Goal: Complete application form

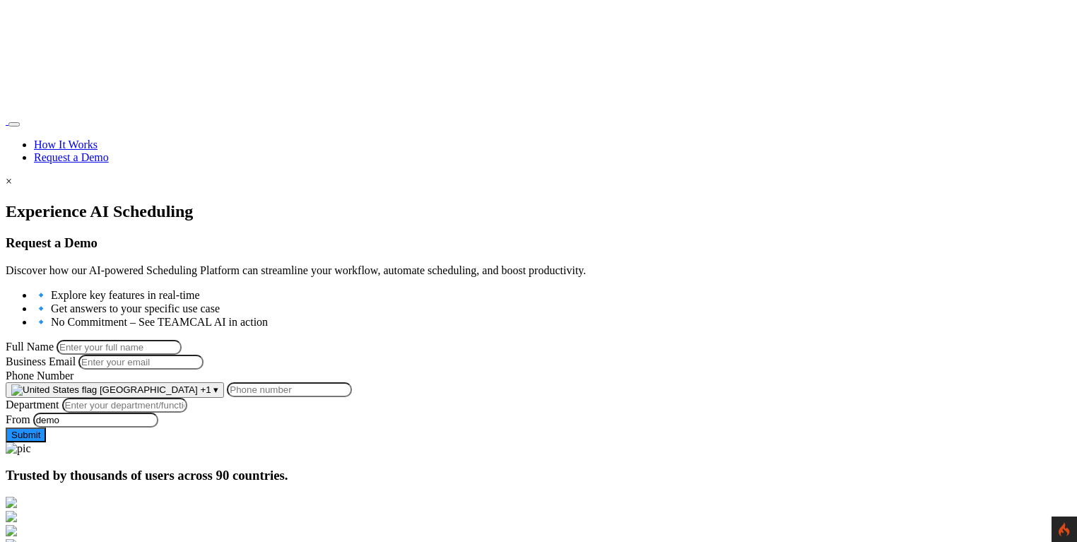
scroll to position [234, 0]
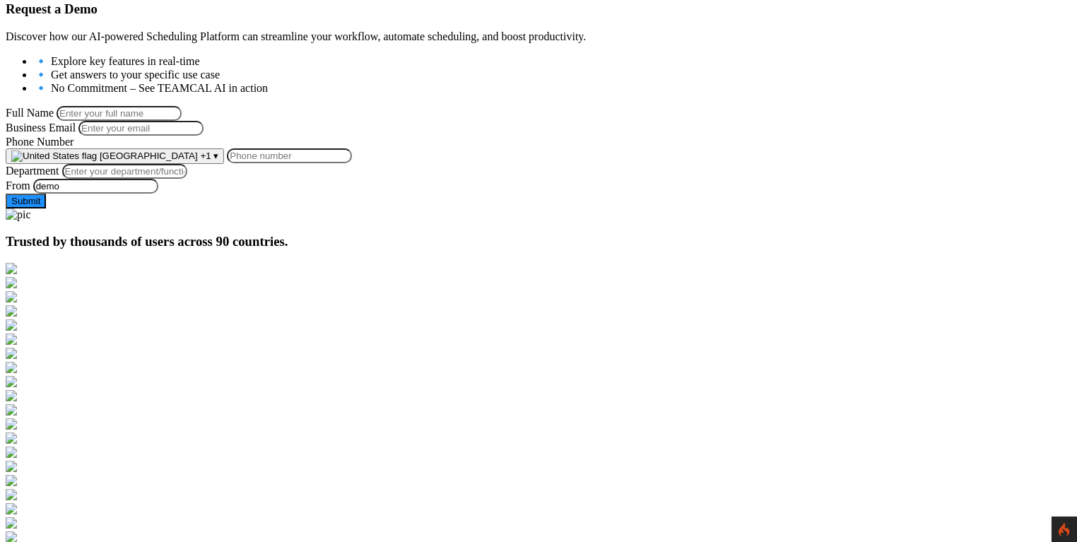
click at [198, 161] on span "[GEOGRAPHIC_DATA]" at bounding box center [149, 156] width 98 height 11
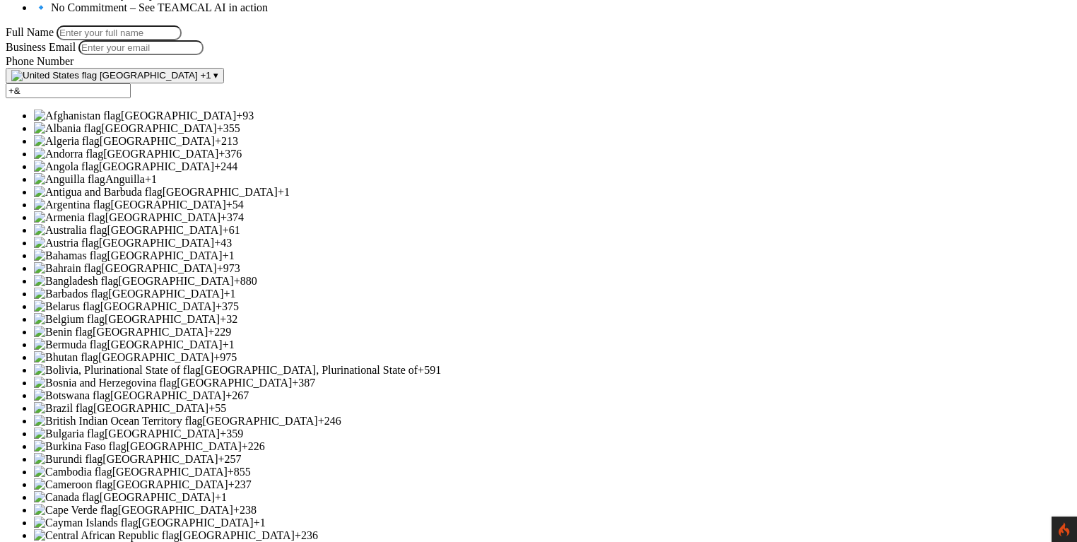
scroll to position [0, 0]
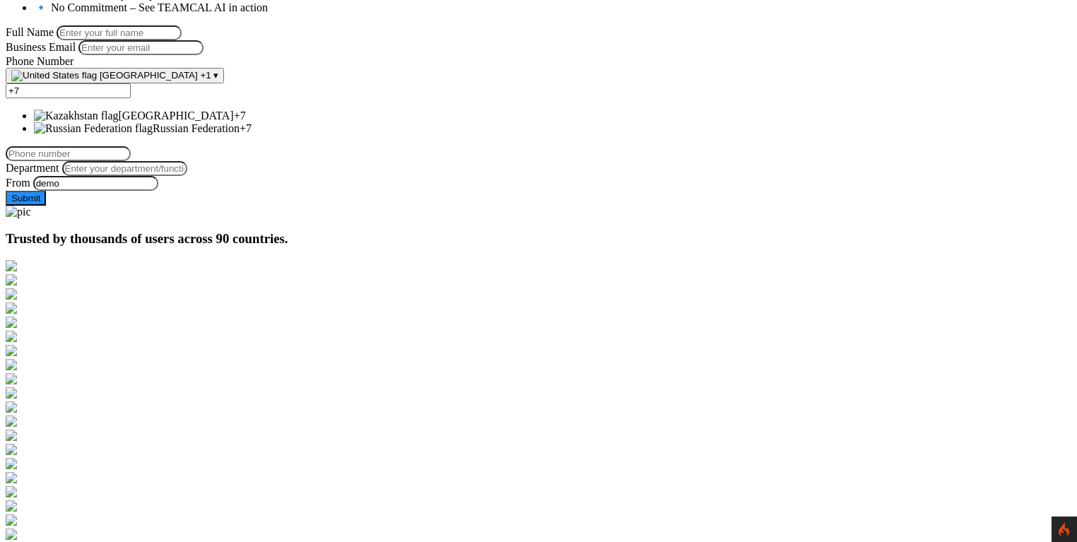
type input "+7"
click at [562, 218] on section "Experience AI Scheduling Request a Demo Discover how our AI-powered Scheduling …" at bounding box center [539, 53] width 1066 height 331
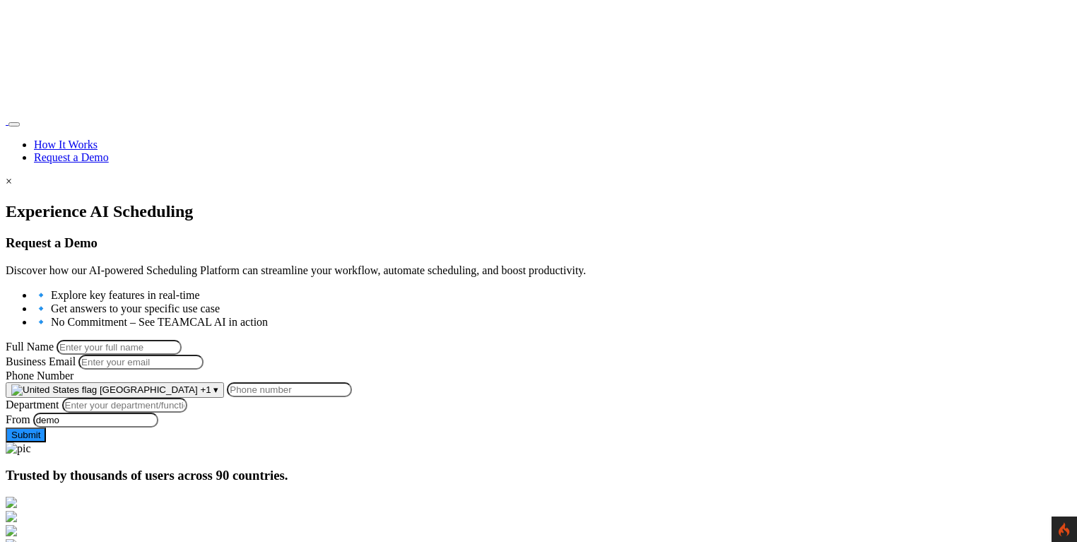
scroll to position [315, 0]
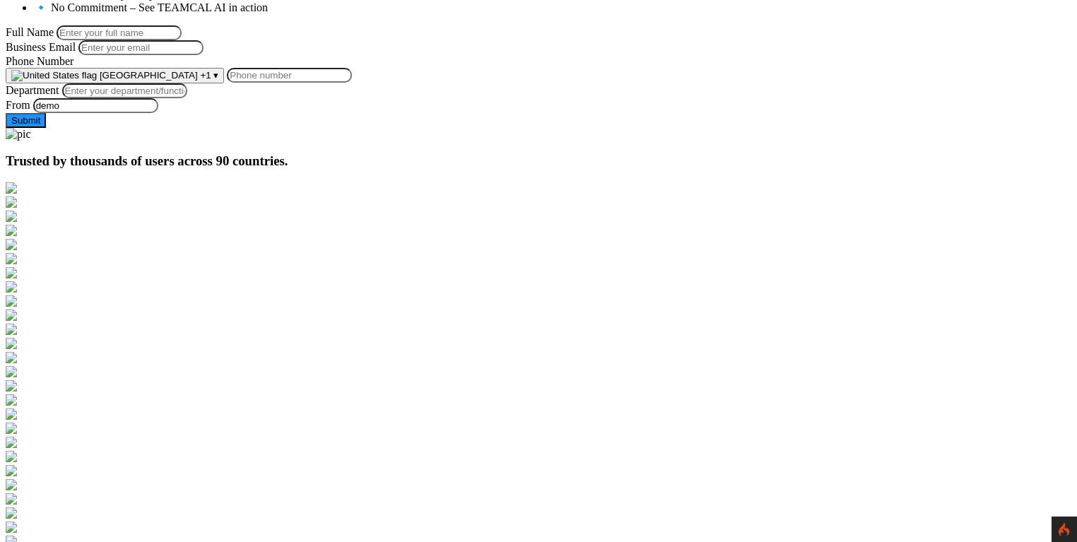
click at [198, 81] on span "[GEOGRAPHIC_DATA]" at bounding box center [149, 75] width 98 height 11
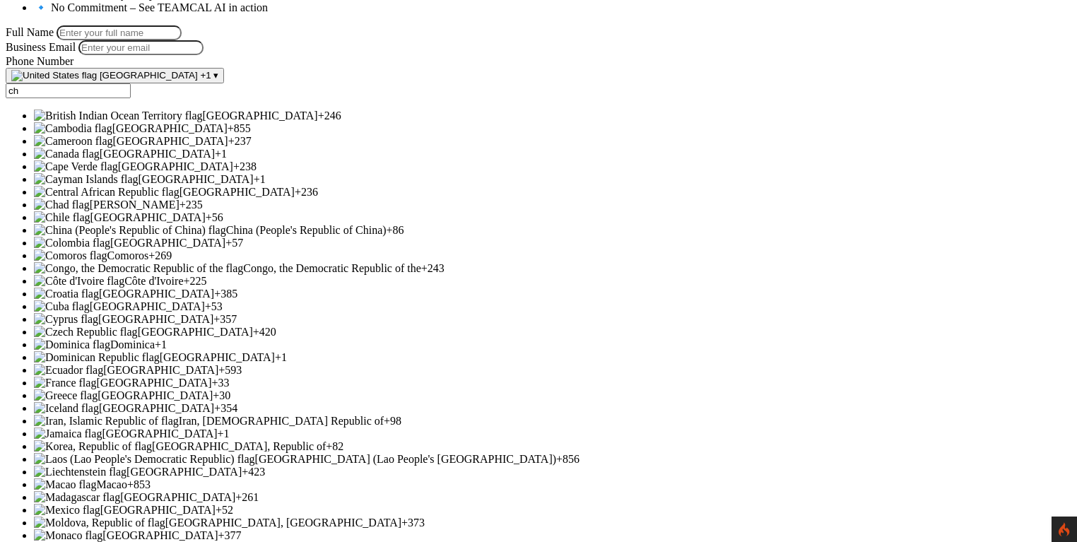
scroll to position [0, 0]
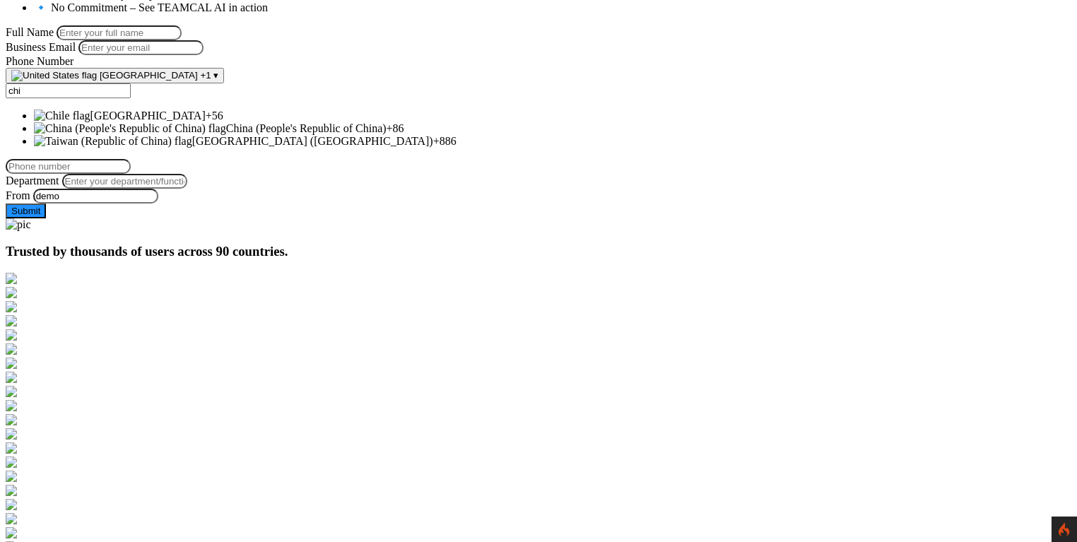
click at [335, 134] on span "China (People's Republic of China)" at bounding box center [306, 128] width 160 height 12
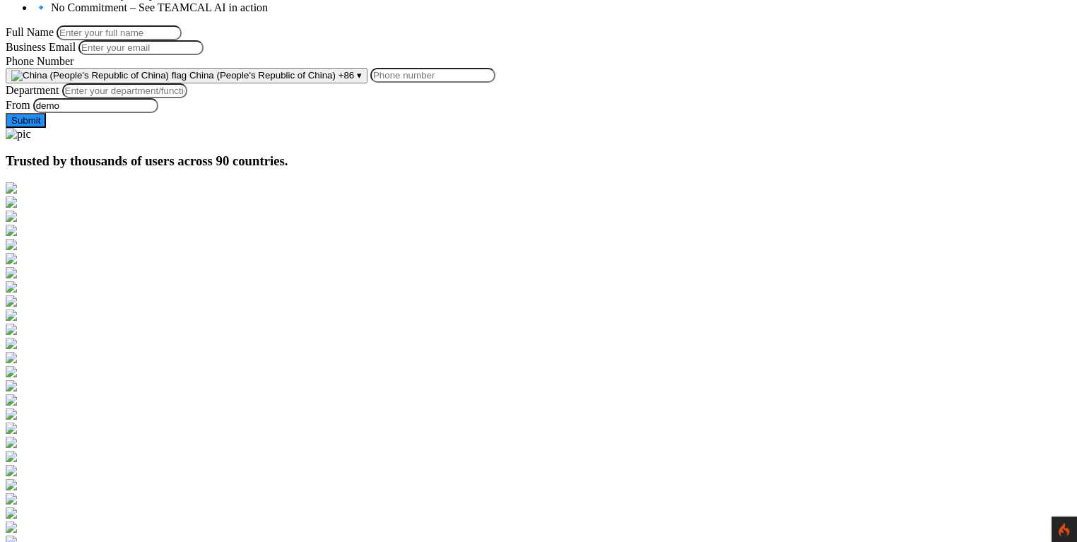
click at [462, 83] on input "Phone Number" at bounding box center [432, 75] width 125 height 15
click at [336, 81] on span "China (People's Republic of China)" at bounding box center [262, 75] width 146 height 11
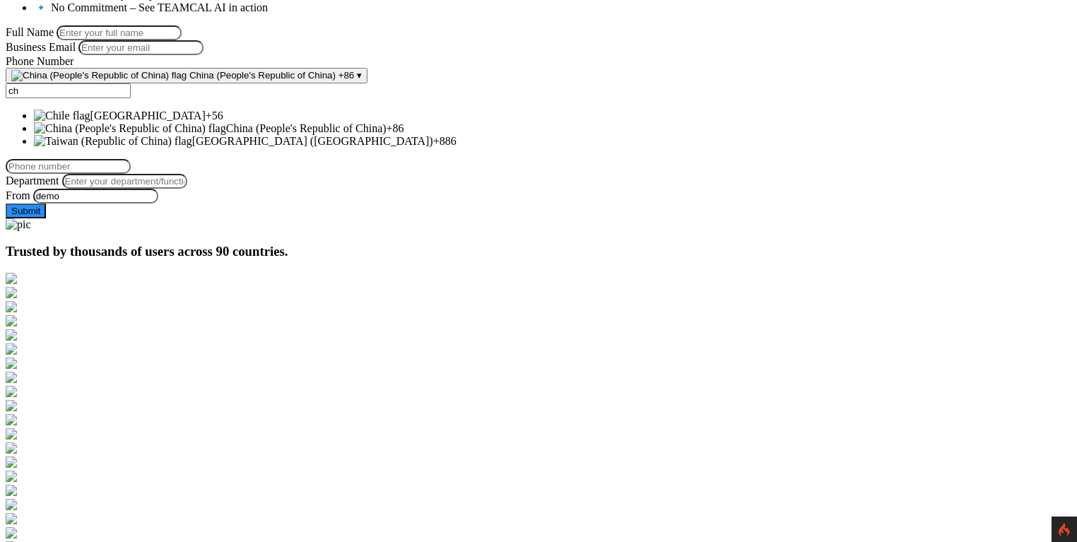
type input "c"
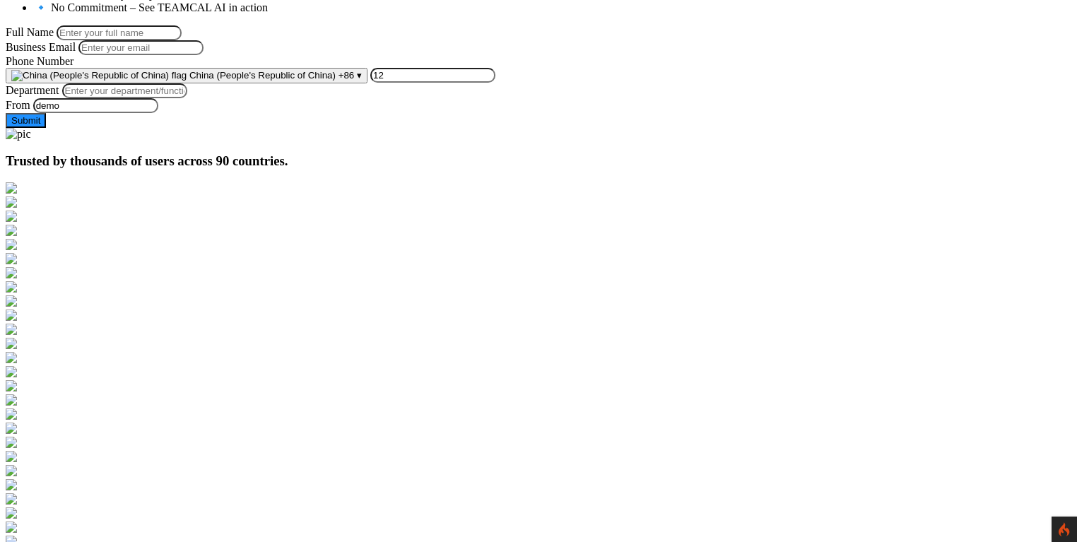
type input "1"
click at [368, 83] on button "China (People's Republic of China) +86 ▾" at bounding box center [187, 76] width 362 height 16
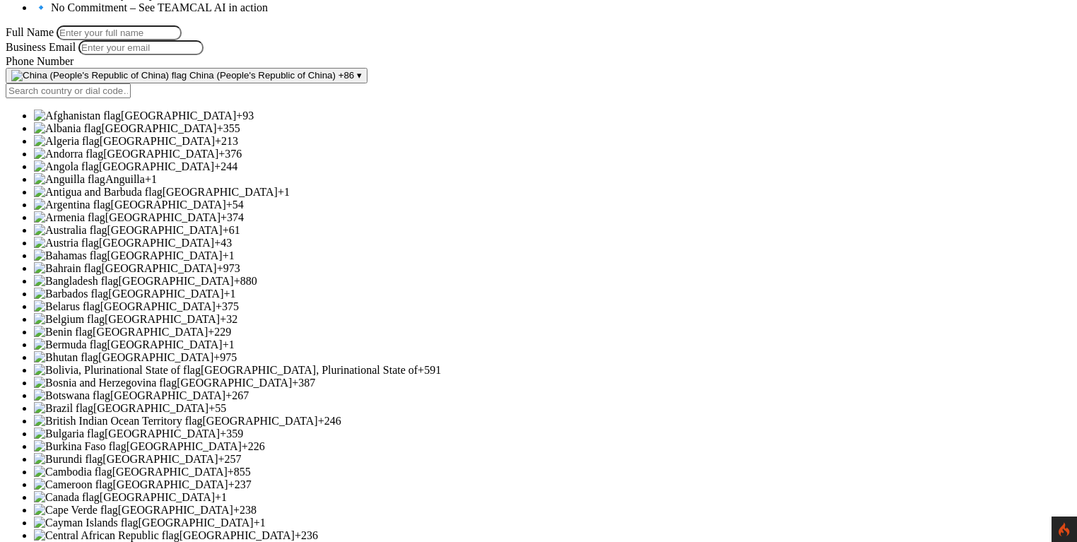
scroll to position [1030, 0]
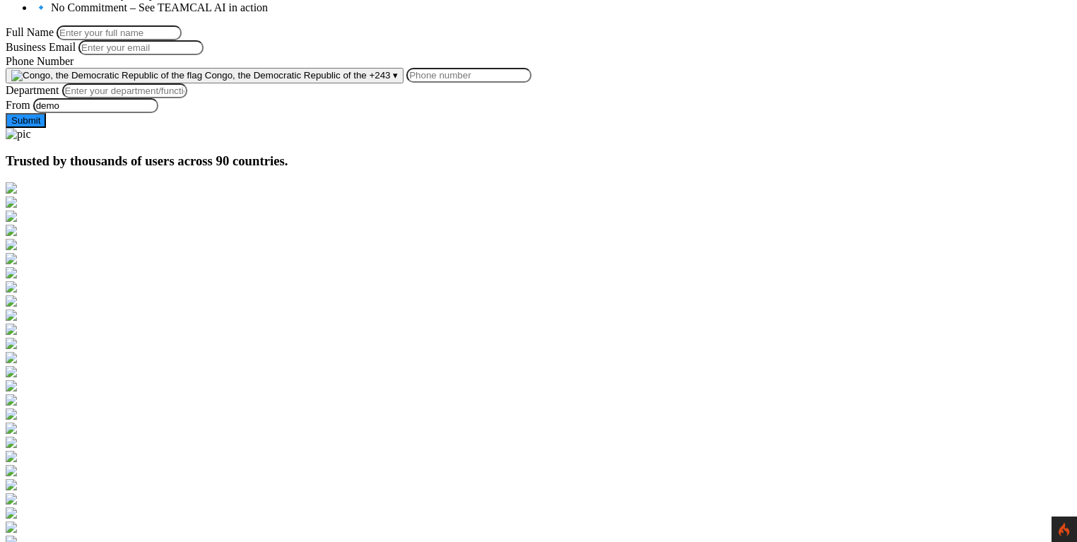
click at [488, 83] on input "Phone Number" at bounding box center [468, 75] width 125 height 15
click at [547, 128] on div at bounding box center [539, 128] width 1066 height 0
click at [390, 81] on span "+243" at bounding box center [379, 75] width 21 height 11
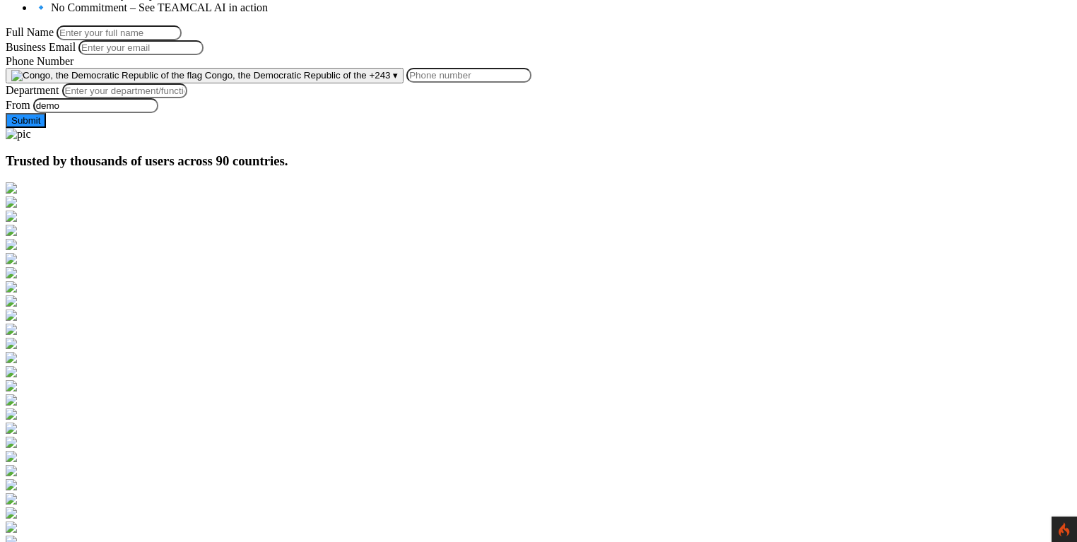
click at [356, 81] on span "Congo, the Democratic Republic of the" at bounding box center [286, 75] width 162 height 11
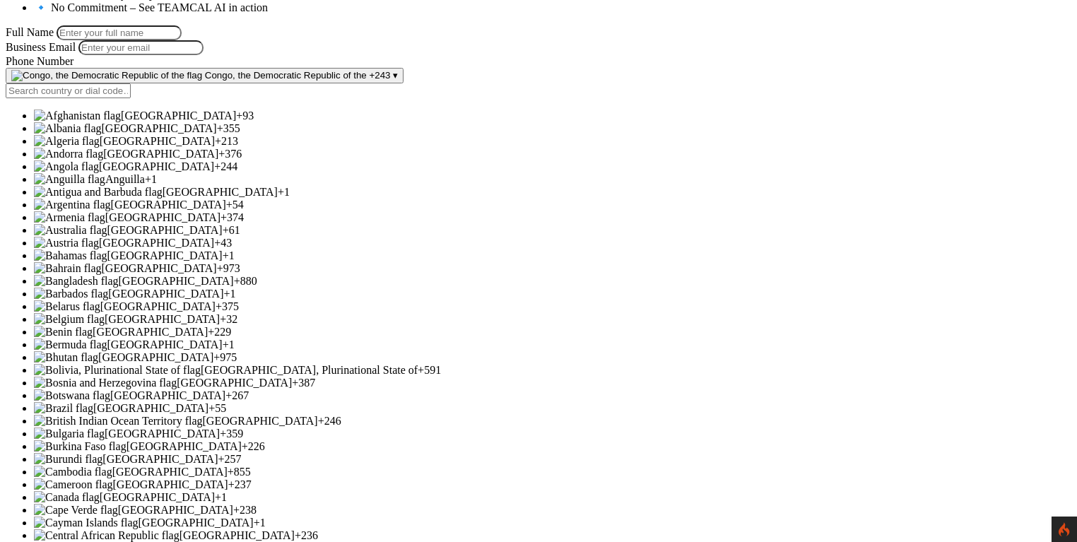
scroll to position [1603, 0]
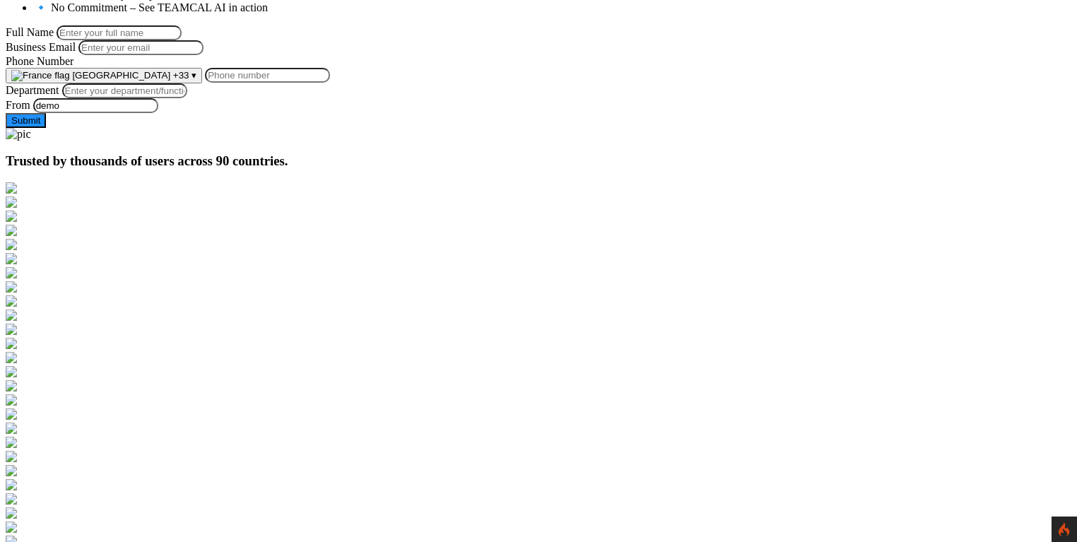
click at [533, 128] on div "Experience AI Scheduling Request a Demo Discover how our AI-powered Scheduling …" at bounding box center [539, 8] width 1066 height 240
click at [189, 81] on span "+33" at bounding box center [181, 75] width 16 height 11
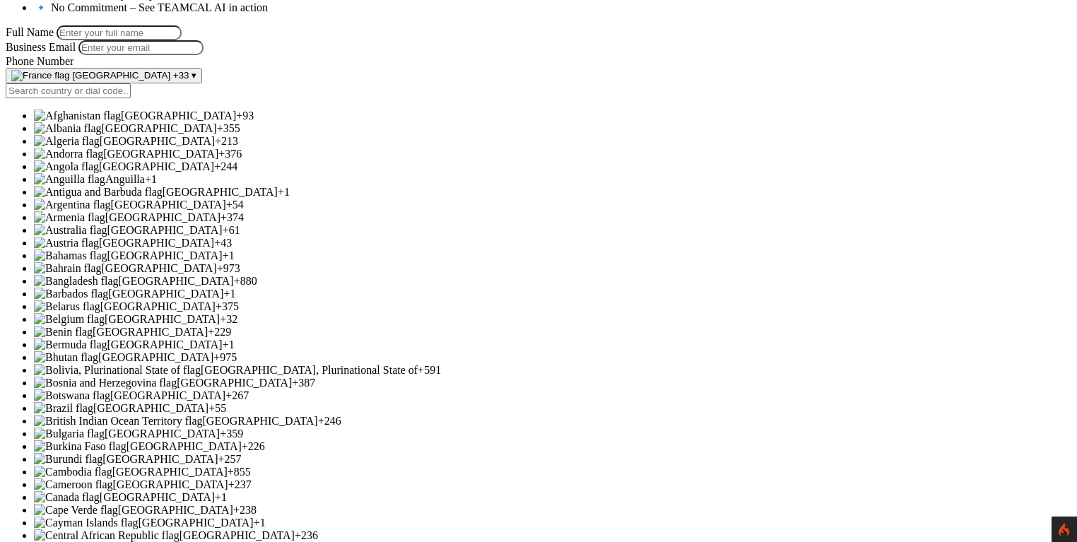
scroll to position [5115, 0]
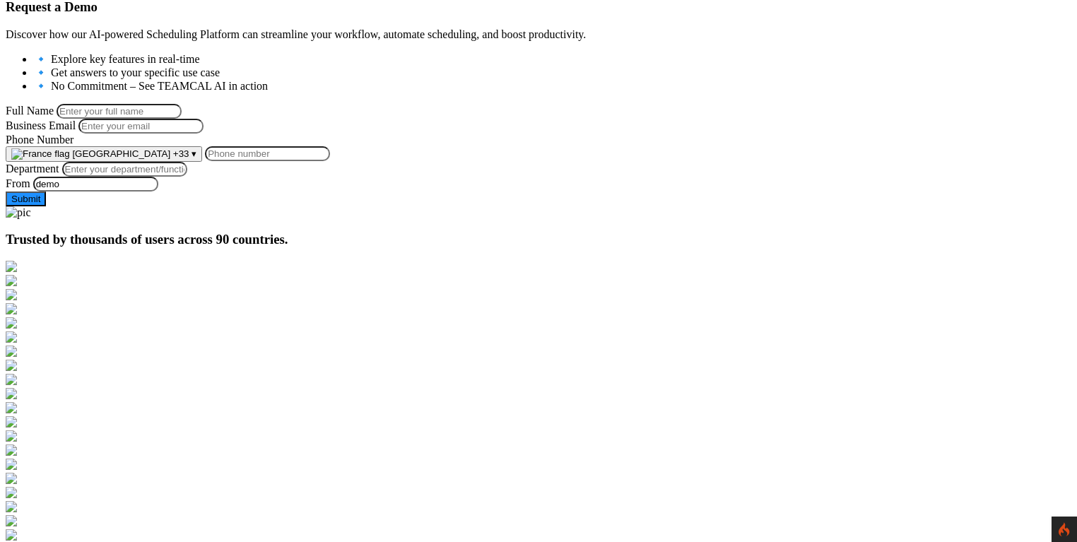
scroll to position [235, 0]
click at [569, 208] on div at bounding box center [539, 208] width 1066 height 0
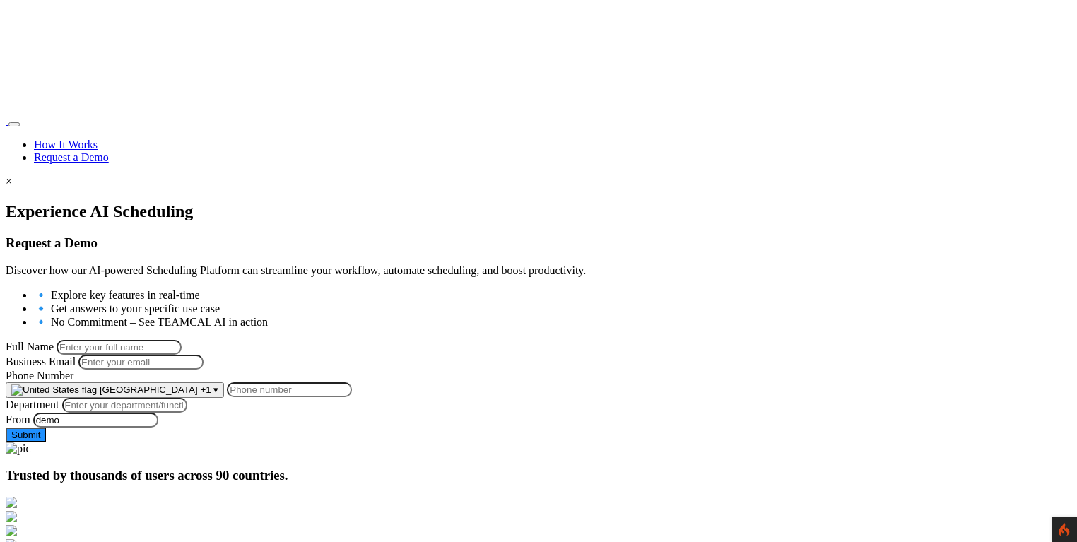
scroll to position [235, 0]
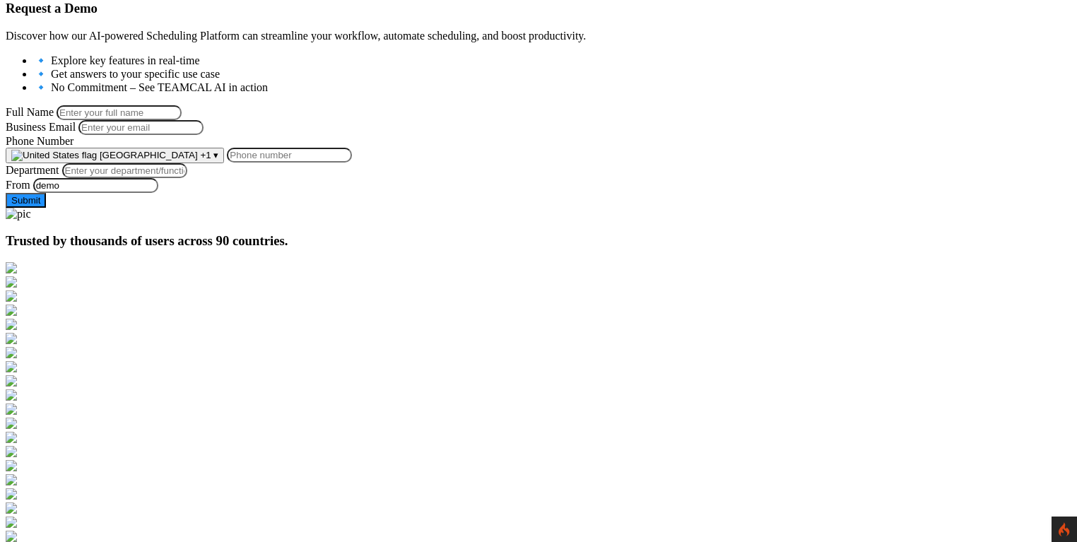
click at [198, 160] on span "[GEOGRAPHIC_DATA]" at bounding box center [149, 155] width 98 height 11
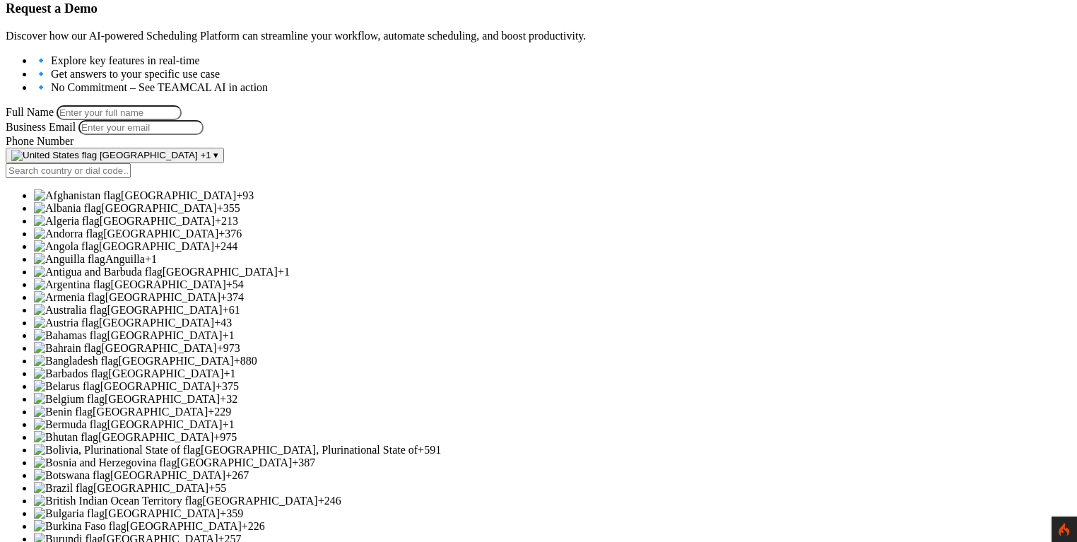
scroll to position [1010, 0]
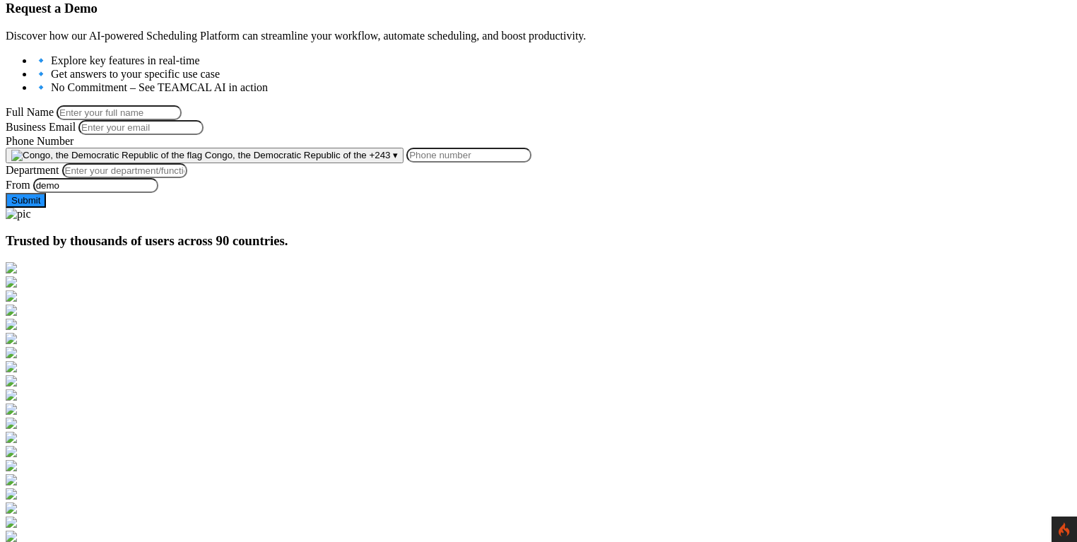
click at [367, 160] on span "Congo, the Democratic Republic of the" at bounding box center [286, 155] width 162 height 11
